Goal: Book appointment/travel/reservation

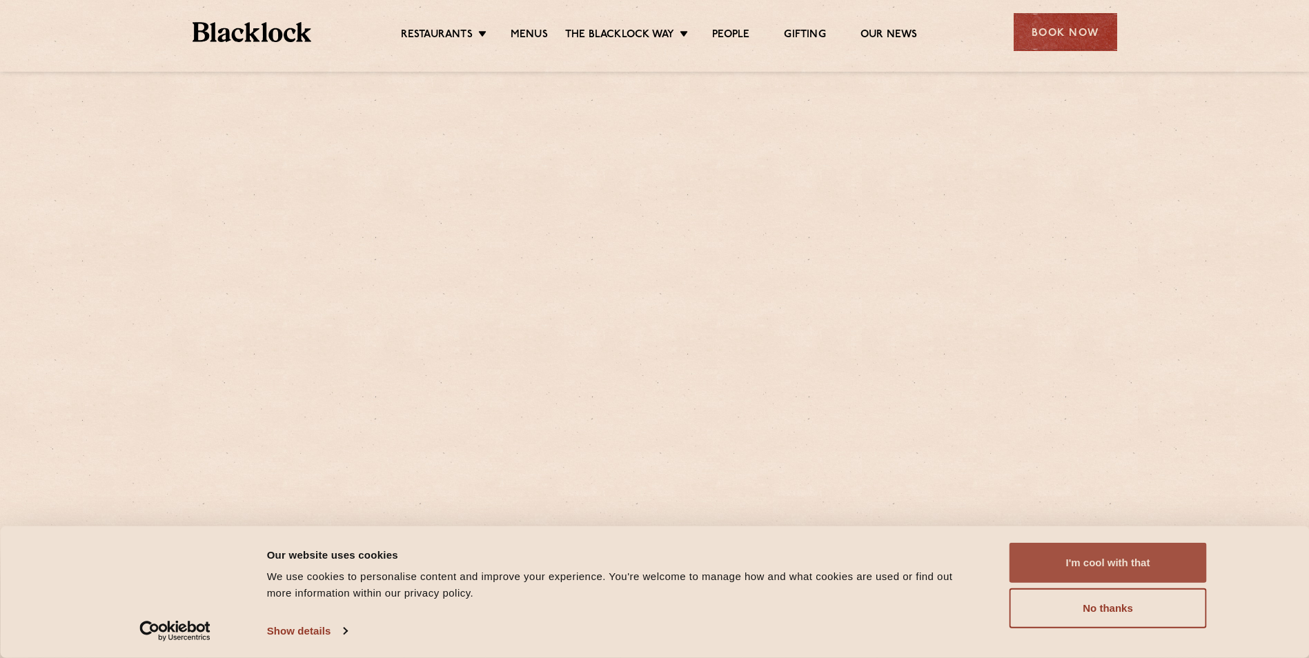
click at [1062, 564] on button "I'm cool with that" at bounding box center [1107, 563] width 197 height 40
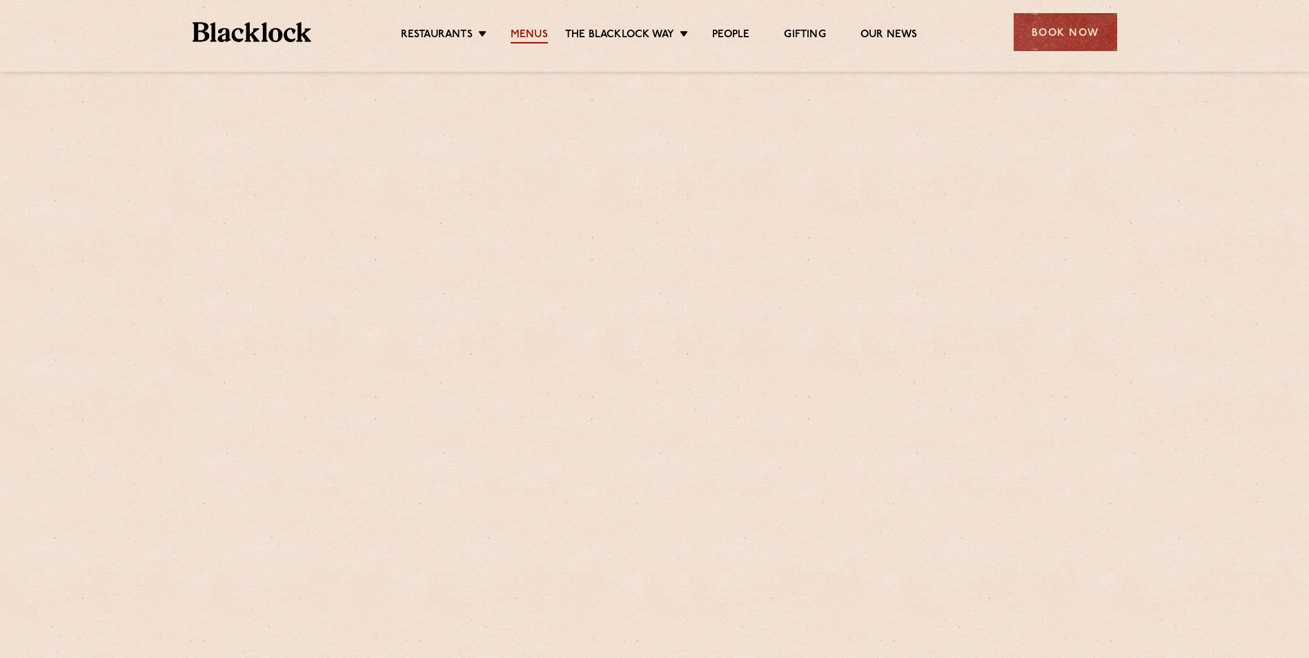
click at [526, 43] on link "Menus" at bounding box center [529, 35] width 37 height 15
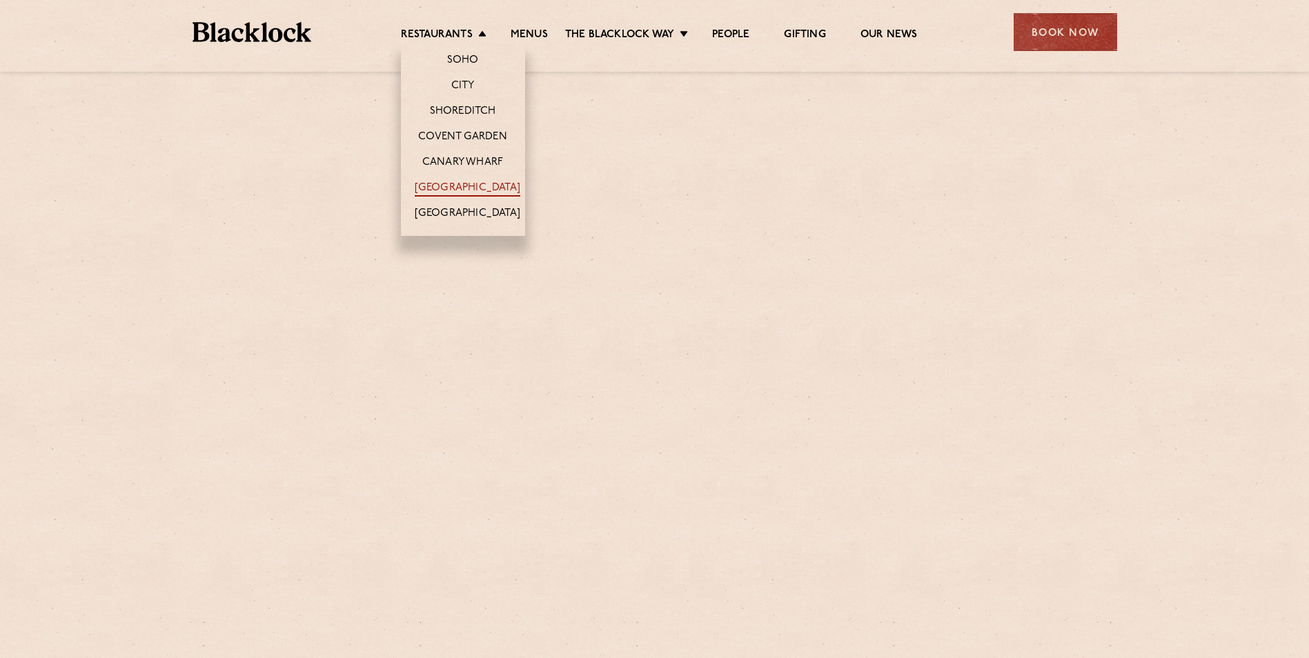
click at [453, 186] on link "[GEOGRAPHIC_DATA]" at bounding box center [468, 188] width 106 height 15
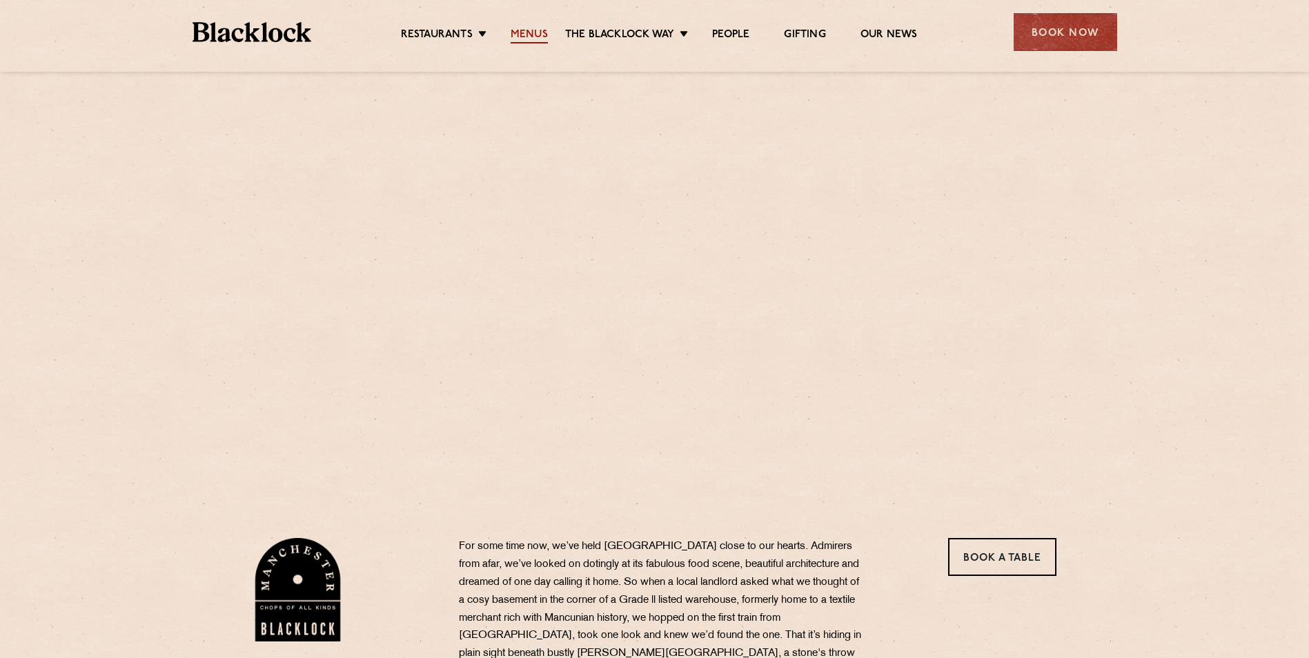
click at [525, 38] on link "Menus" at bounding box center [529, 35] width 37 height 15
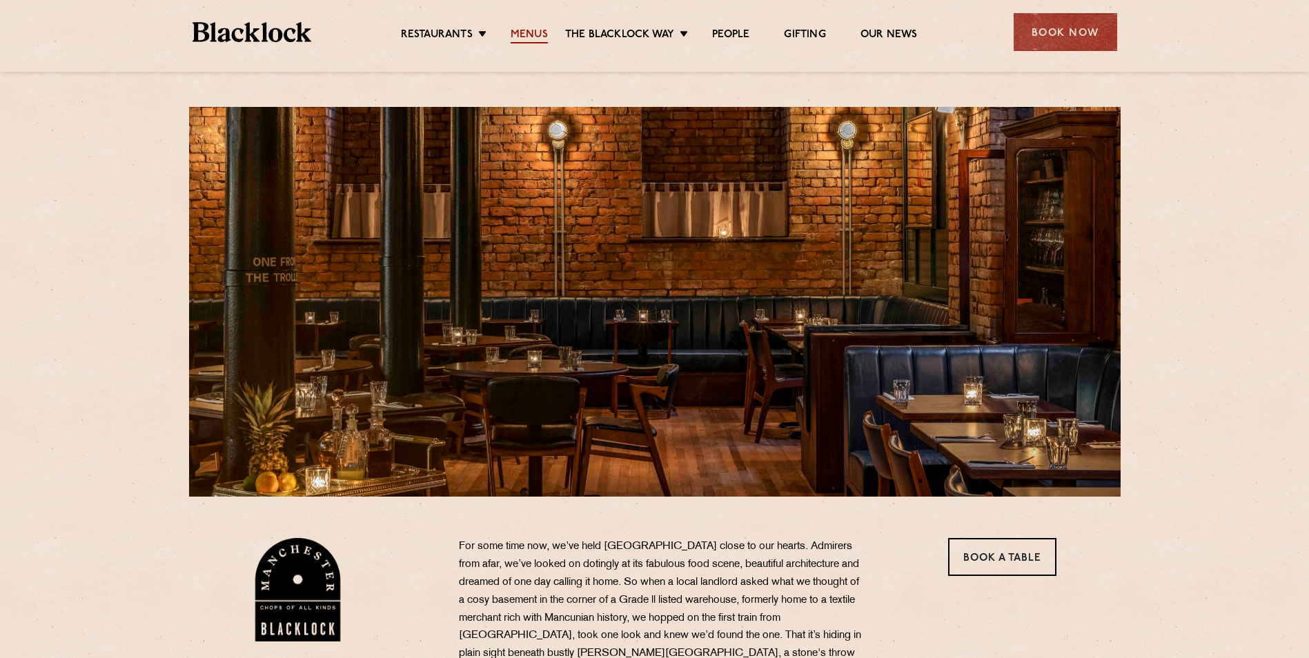
click at [535, 40] on link "Menus" at bounding box center [529, 35] width 37 height 15
click at [528, 33] on link "Menus" at bounding box center [529, 35] width 37 height 15
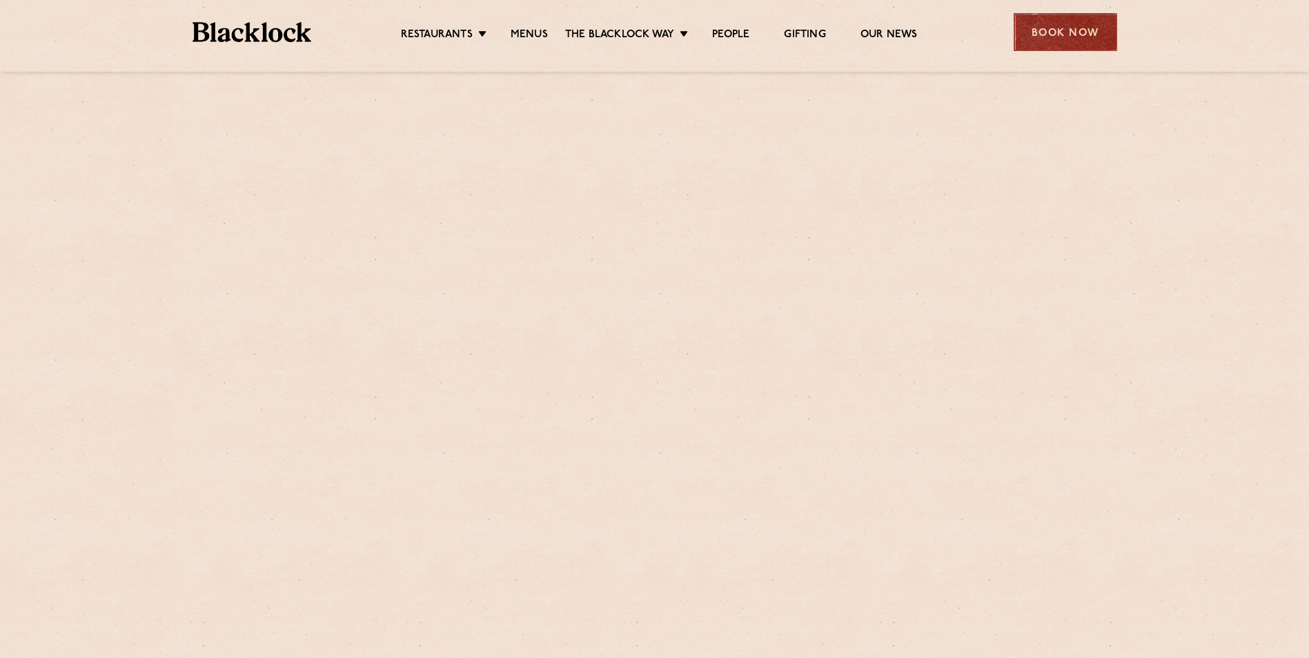
click at [1032, 28] on div "Book Now" at bounding box center [1064, 32] width 103 height 38
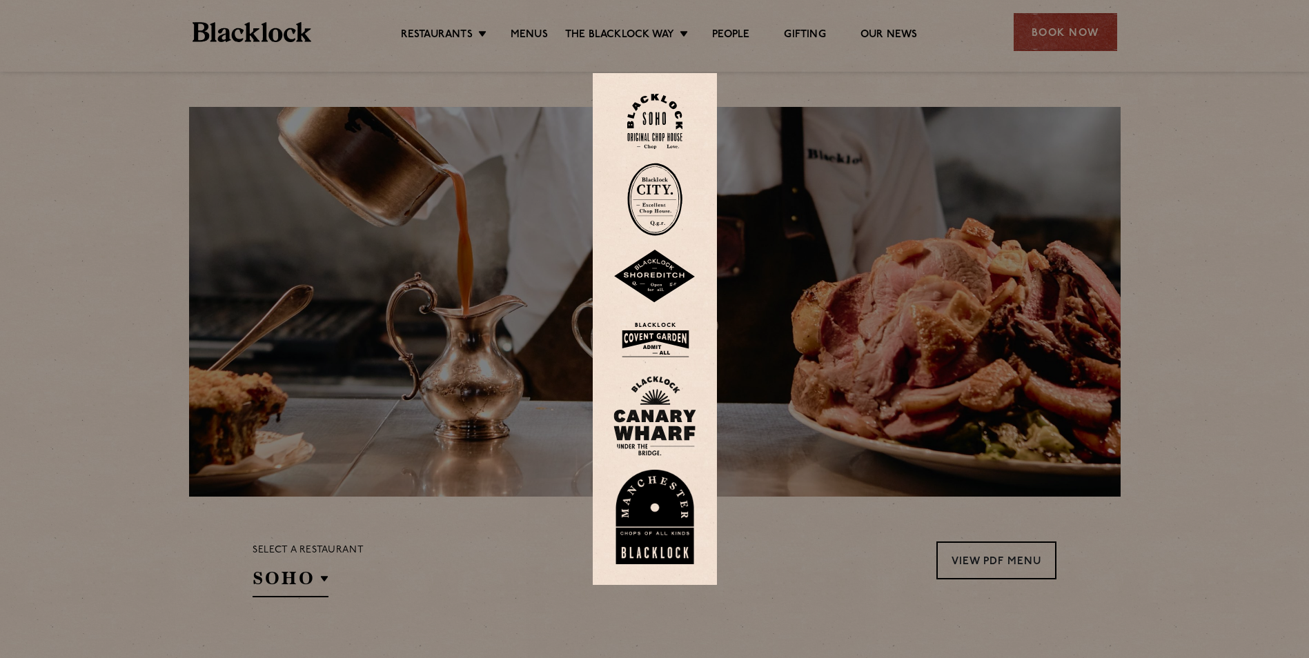
click at [1034, 37] on div at bounding box center [654, 329] width 1309 height 658
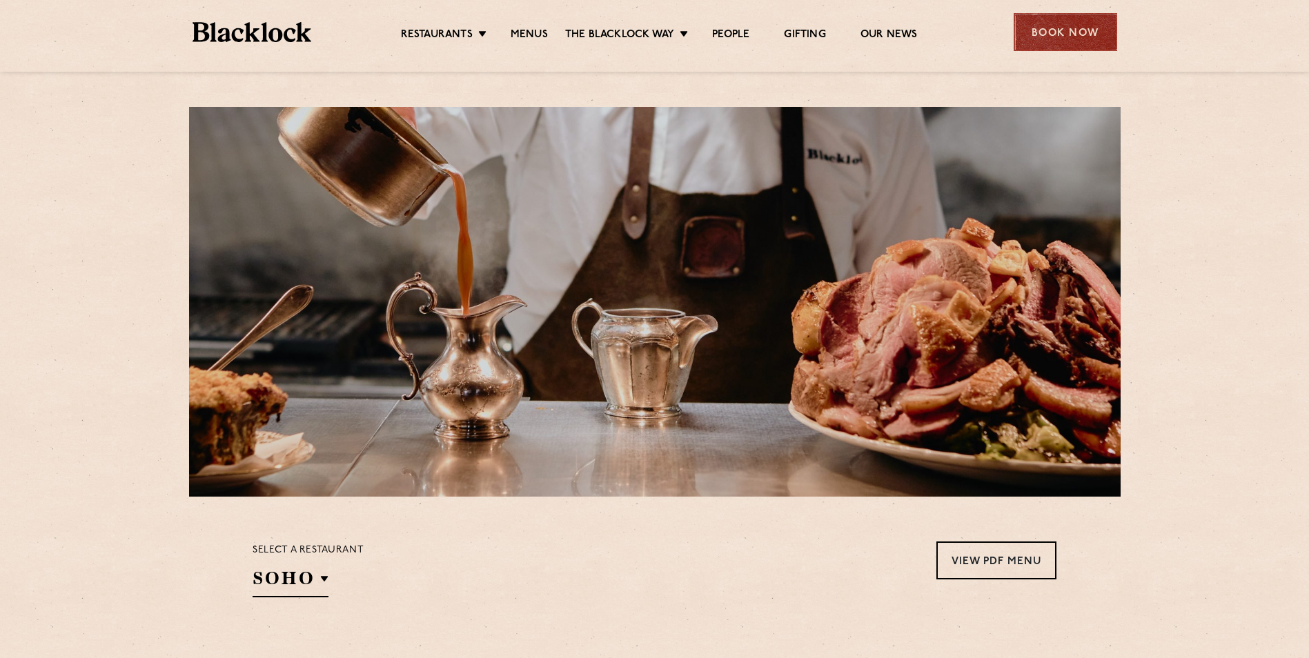
click at [1032, 37] on div "Book Now" at bounding box center [1064, 32] width 103 height 38
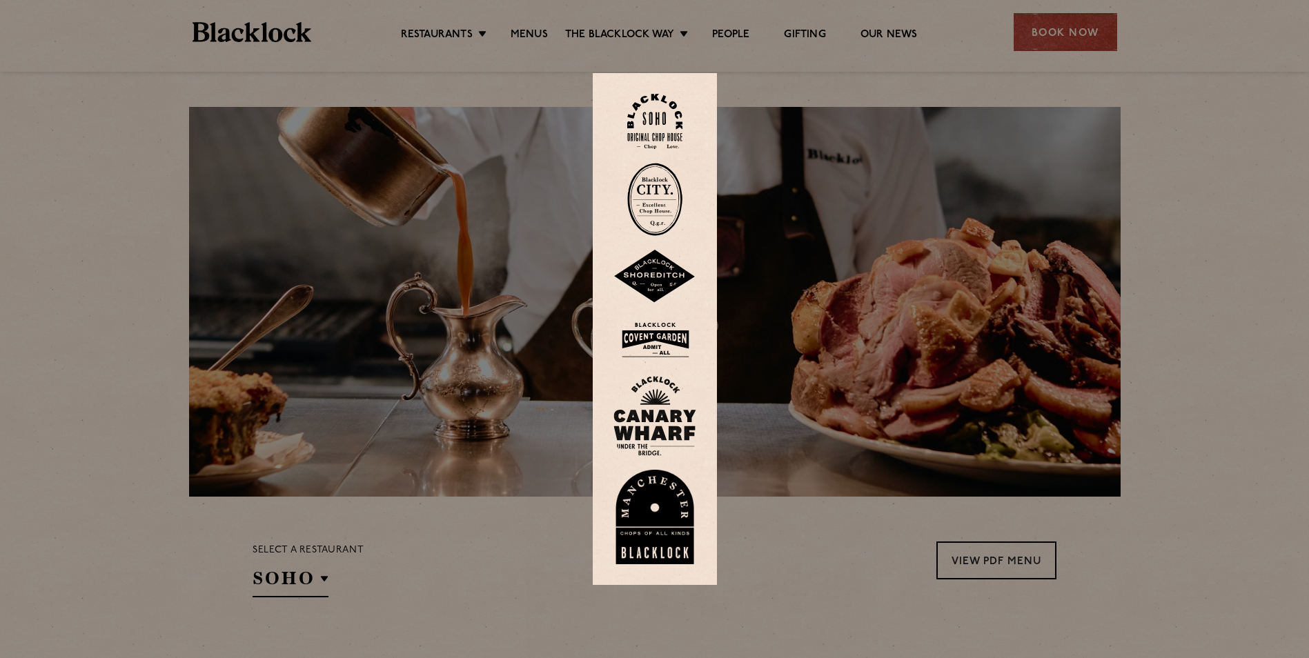
click at [640, 508] on img at bounding box center [654, 517] width 83 height 95
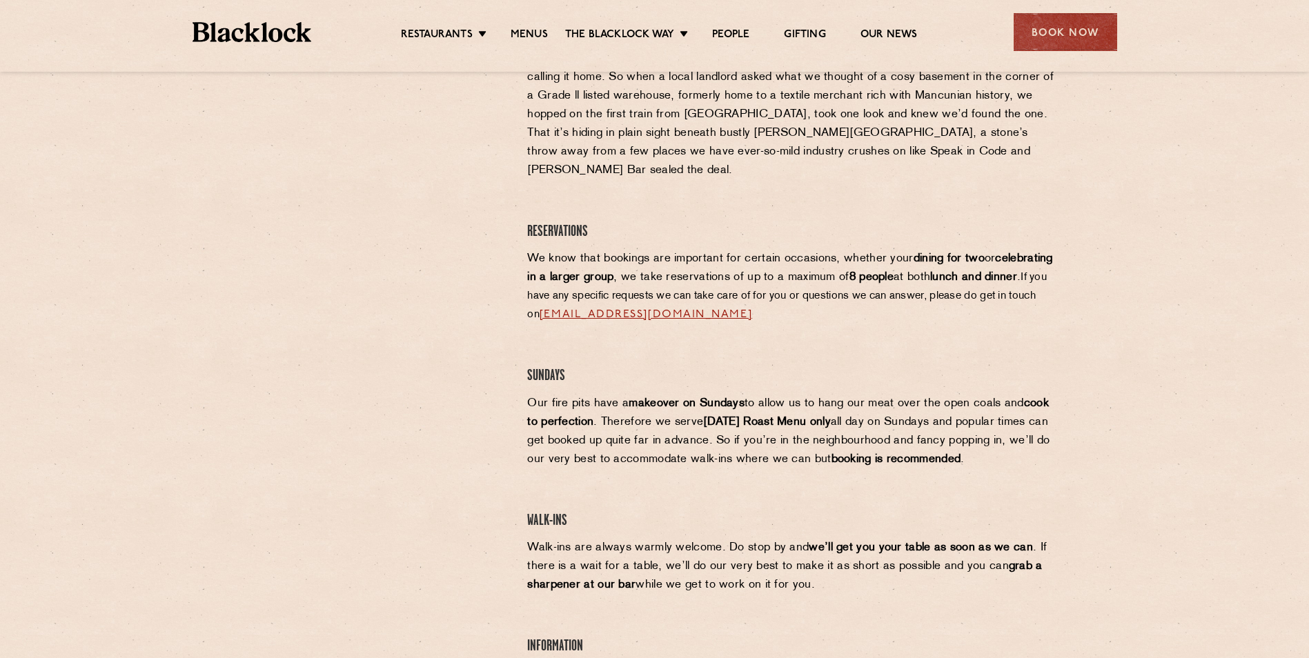
scroll to position [276, 0]
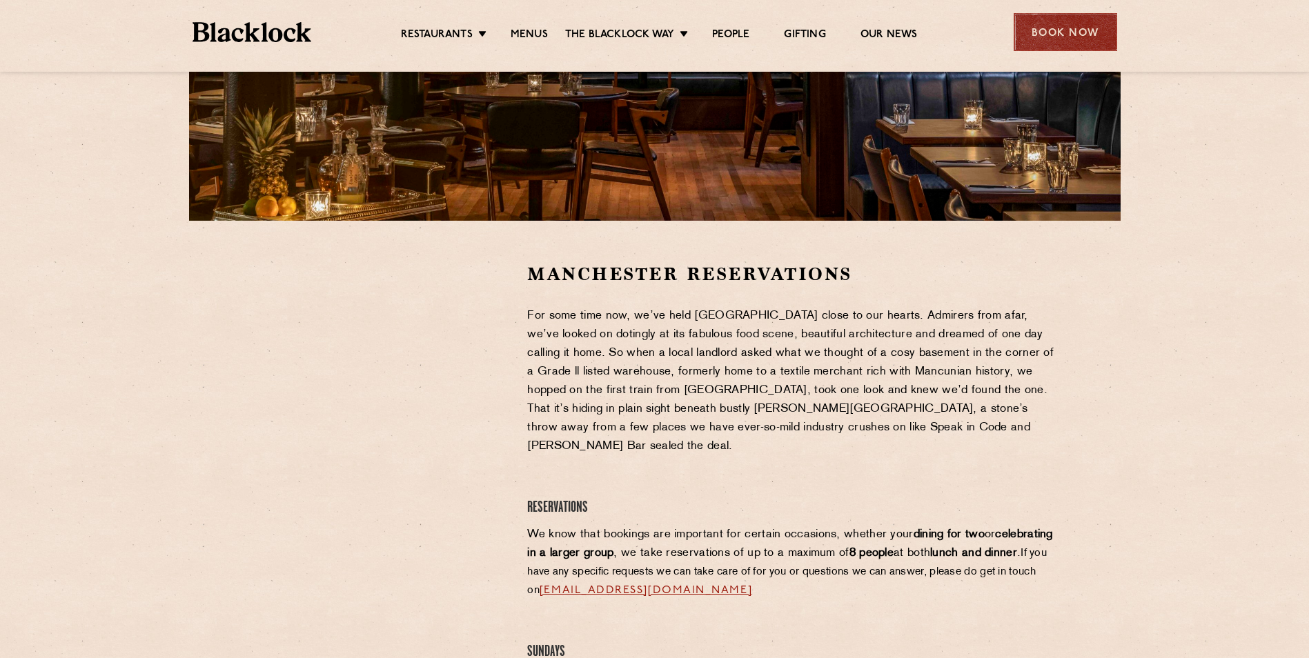
click at [1045, 29] on div "Book Now" at bounding box center [1064, 32] width 103 height 38
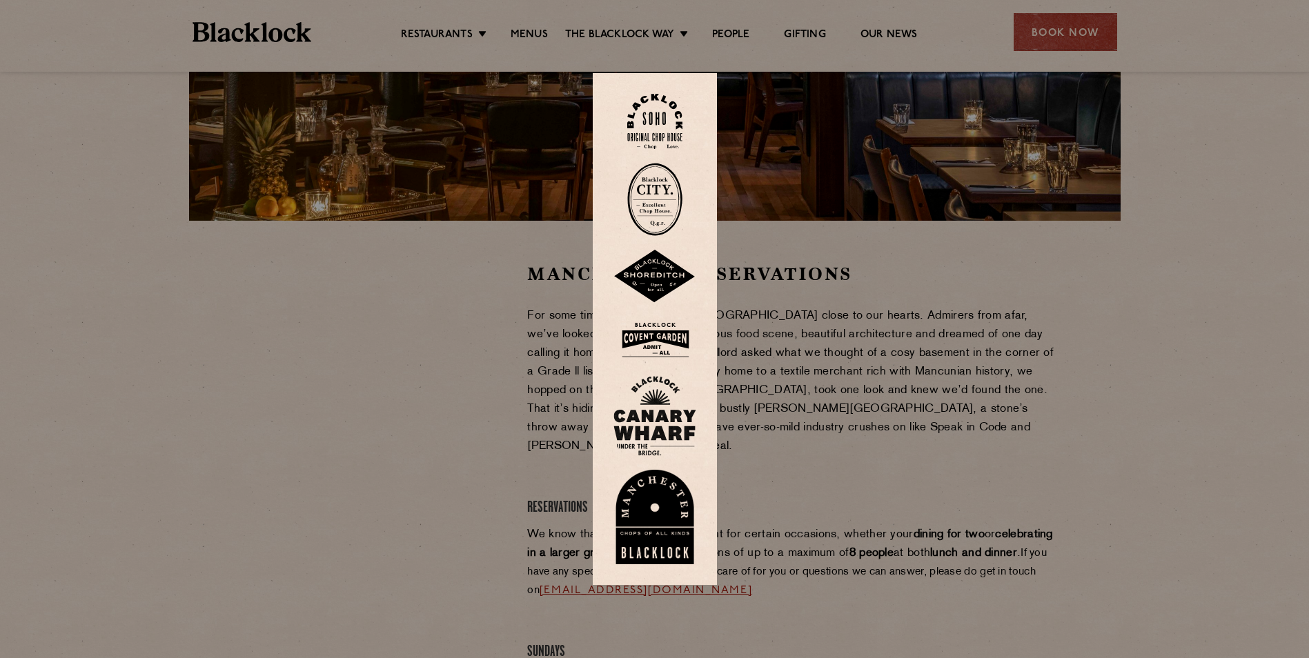
click at [892, 288] on div at bounding box center [654, 329] width 1309 height 658
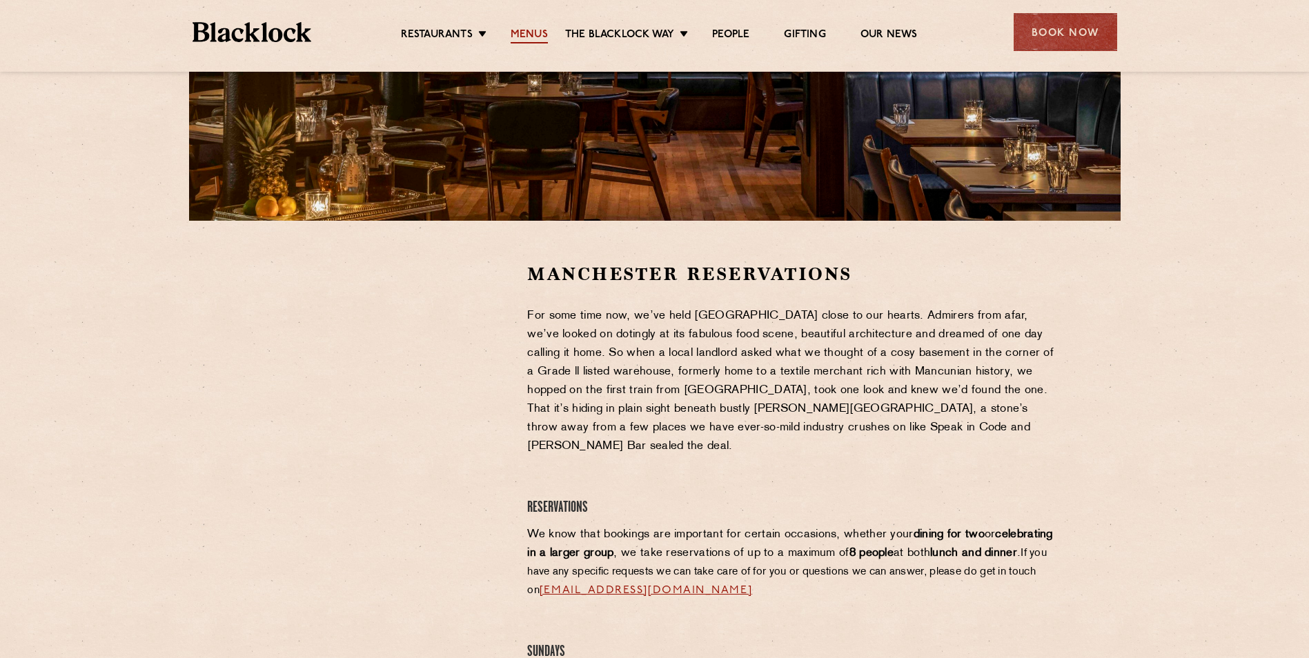
click at [540, 28] on link "Menus" at bounding box center [529, 35] width 37 height 15
